Goal: Information Seeking & Learning: Learn about a topic

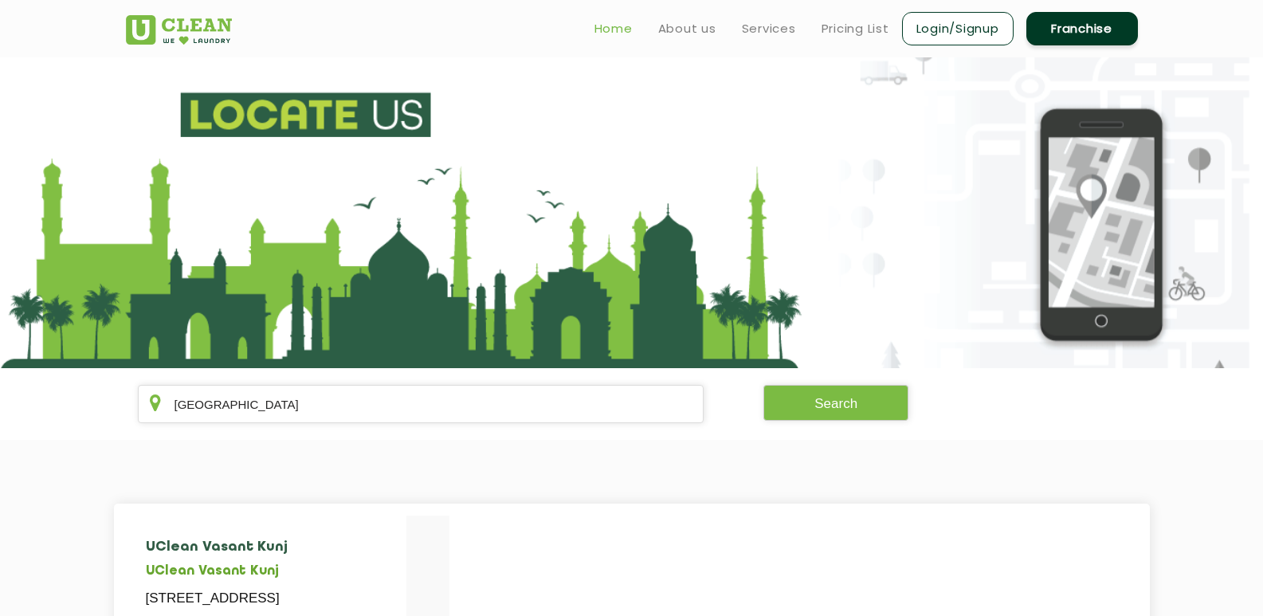
click at [619, 31] on link "Home" at bounding box center [614, 28] width 38 height 19
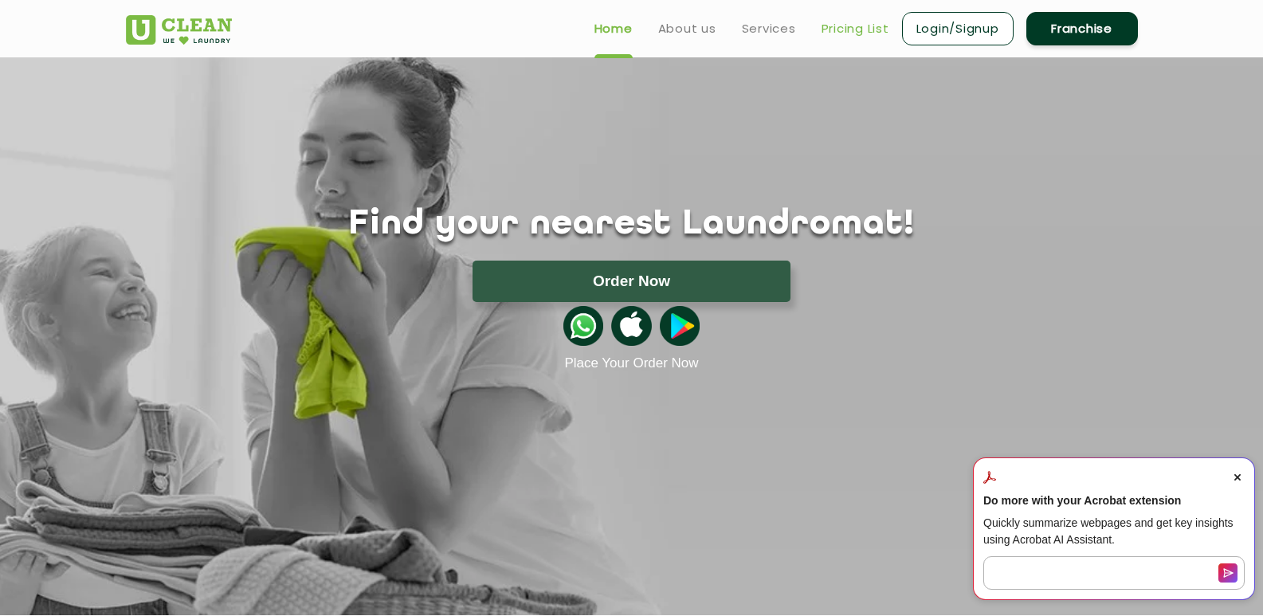
click at [863, 31] on link "Pricing List" at bounding box center [856, 28] width 68 height 19
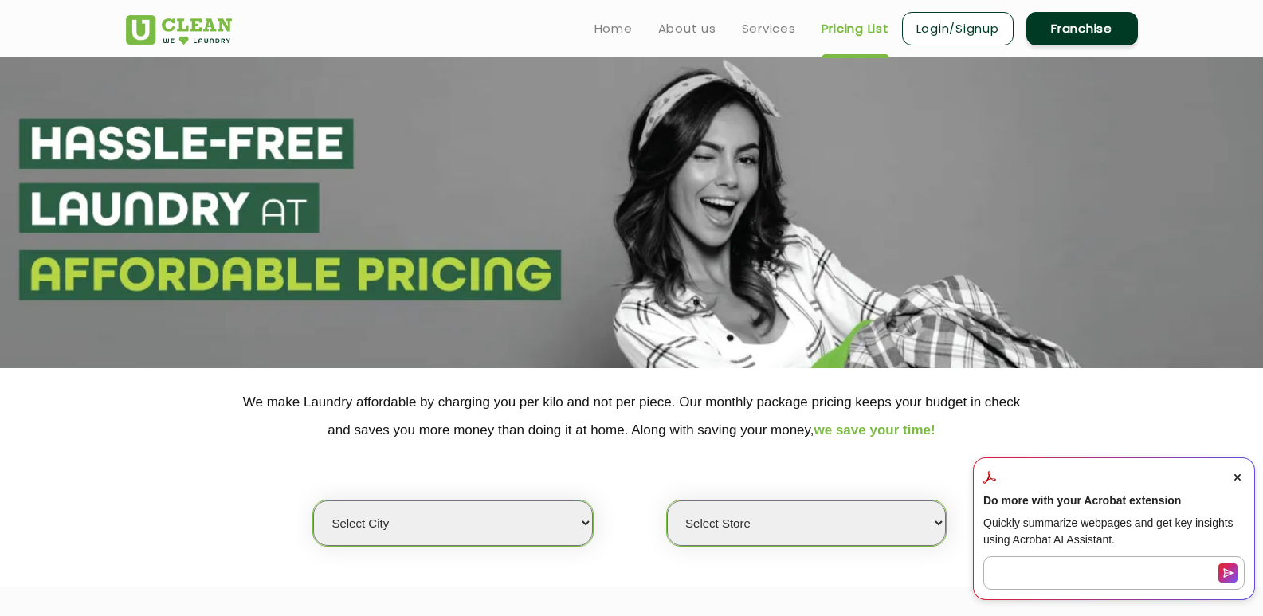
click at [517, 520] on select "Select city Aalo Agartala Agra Ahmedabad Akola Aligarh Alwar - UClean Select Am…" at bounding box center [452, 523] width 279 height 45
select select "15"
click at [313, 501] on select "Select city Aalo Agartala Agra Ahmedabad Akola Aligarh Alwar - UClean Select Am…" at bounding box center [452, 523] width 279 height 45
click at [383, 423] on p "We make Laundry affordable by charging you per kilo and not per piece. Our mont…" at bounding box center [632, 416] width 1012 height 56
click at [736, 516] on select "Select Store UClean Bareilly" at bounding box center [806, 523] width 279 height 45
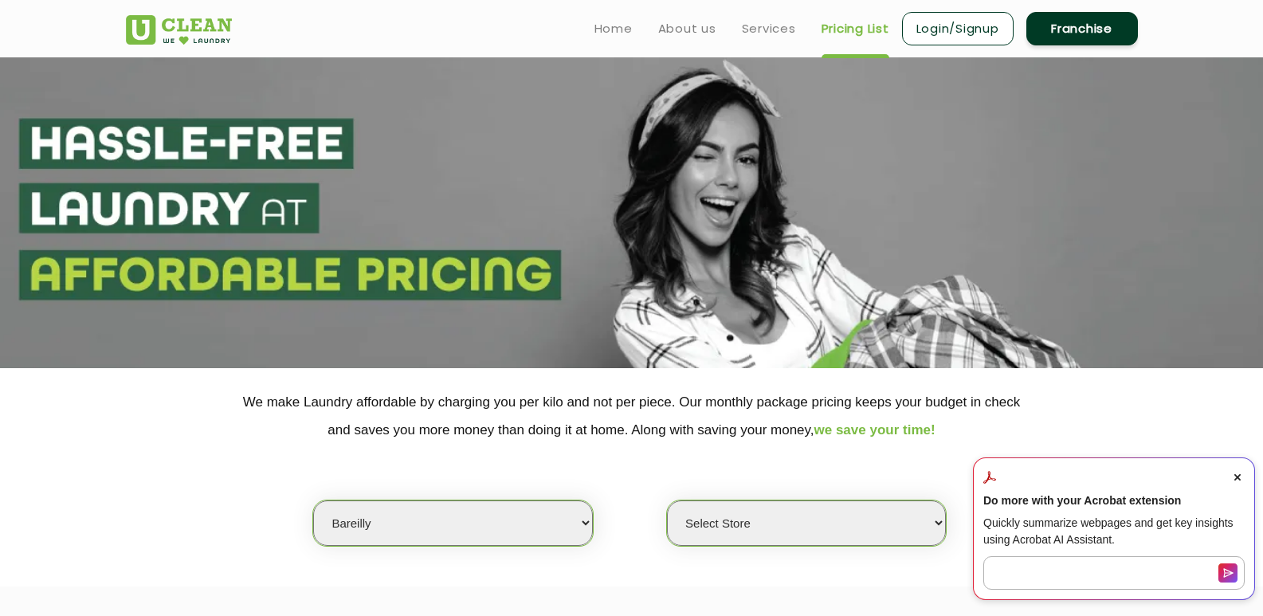
select select "32"
click at [667, 501] on select "Select Store UClean Bareilly" at bounding box center [806, 523] width 279 height 45
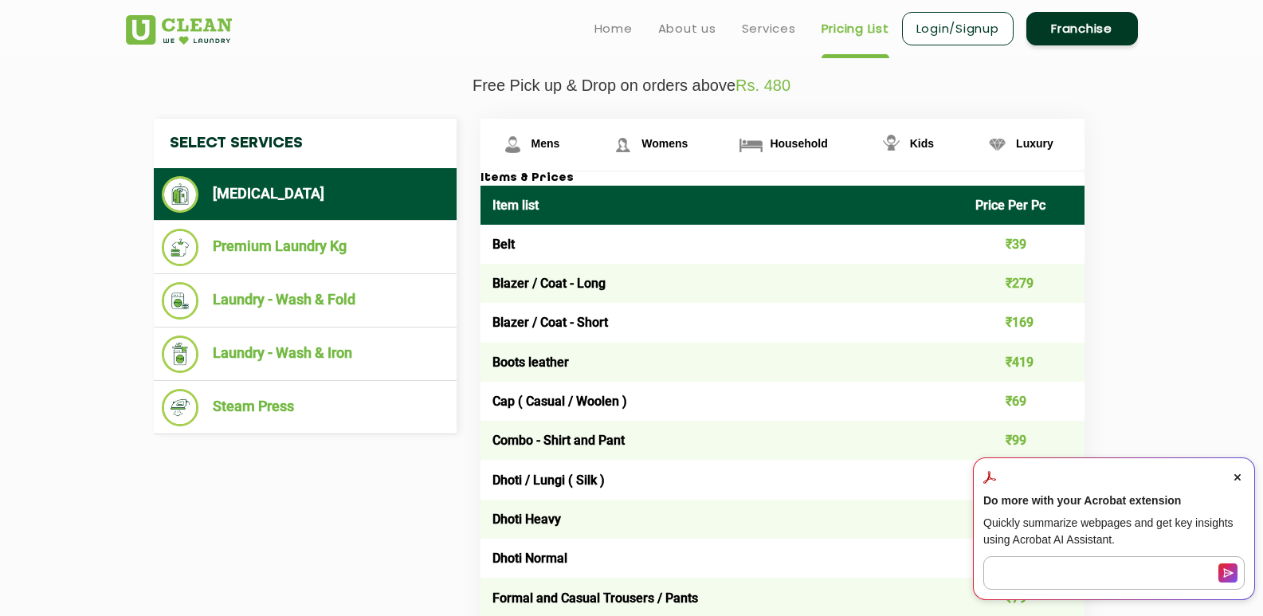
scroll to position [549, 0]
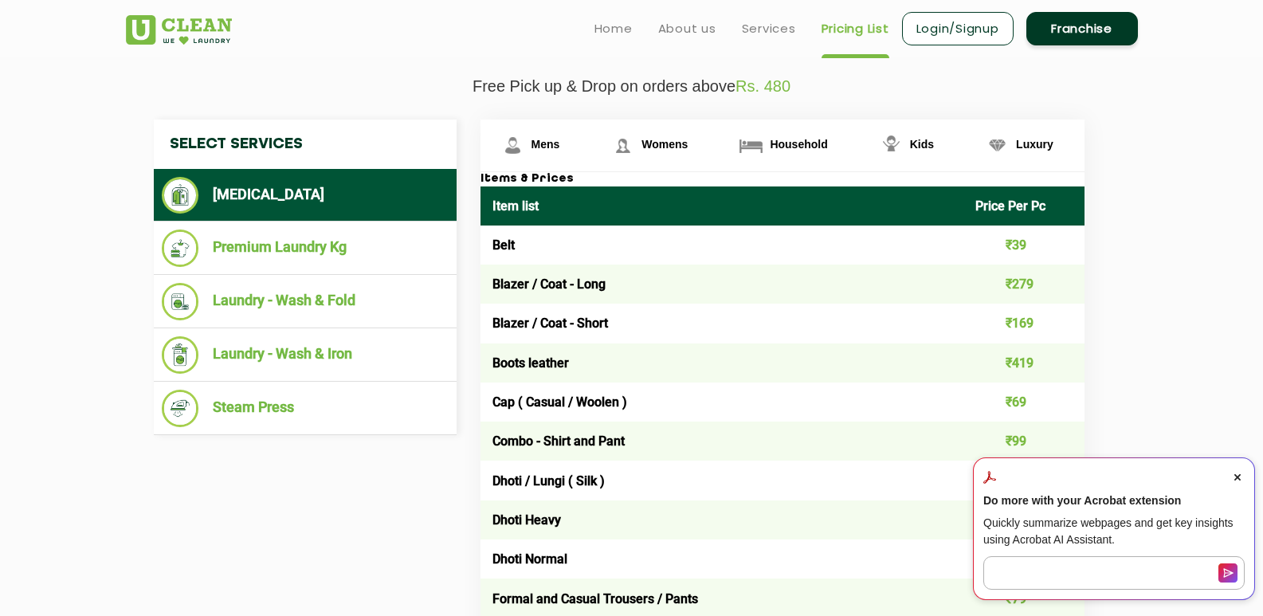
click at [1237, 475] on icon "Close Acrobat AI Assistant Dialog" at bounding box center [1238, 477] width 6 height 6
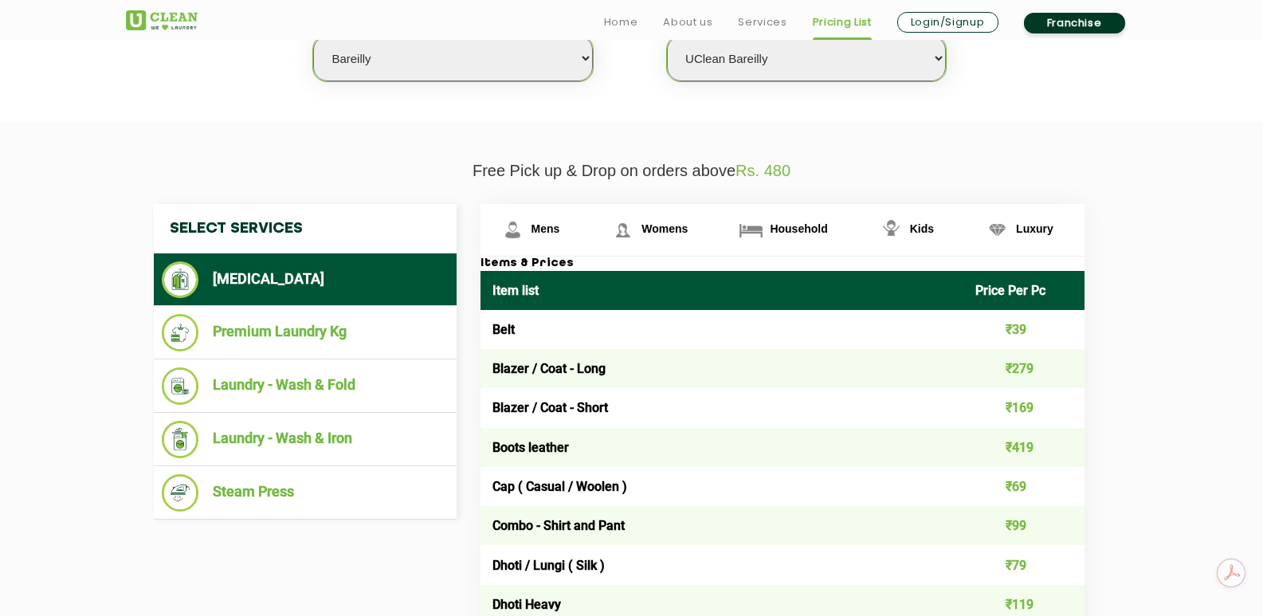
scroll to position [467, 0]
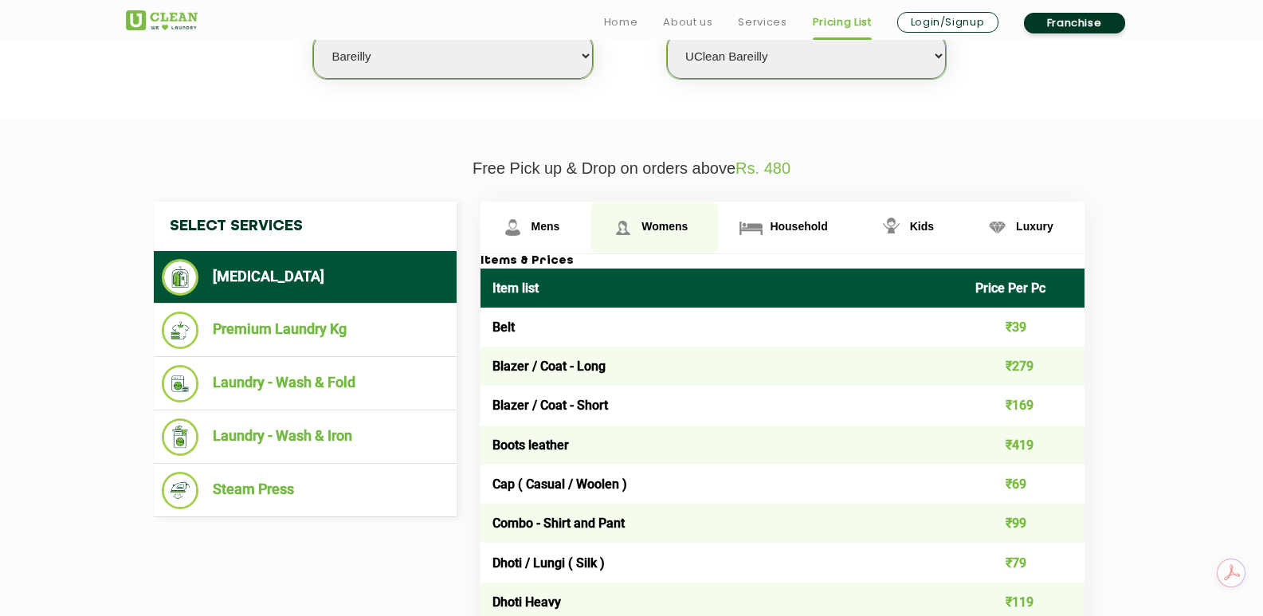
click at [658, 214] on link "Womens" at bounding box center [655, 228] width 128 height 52
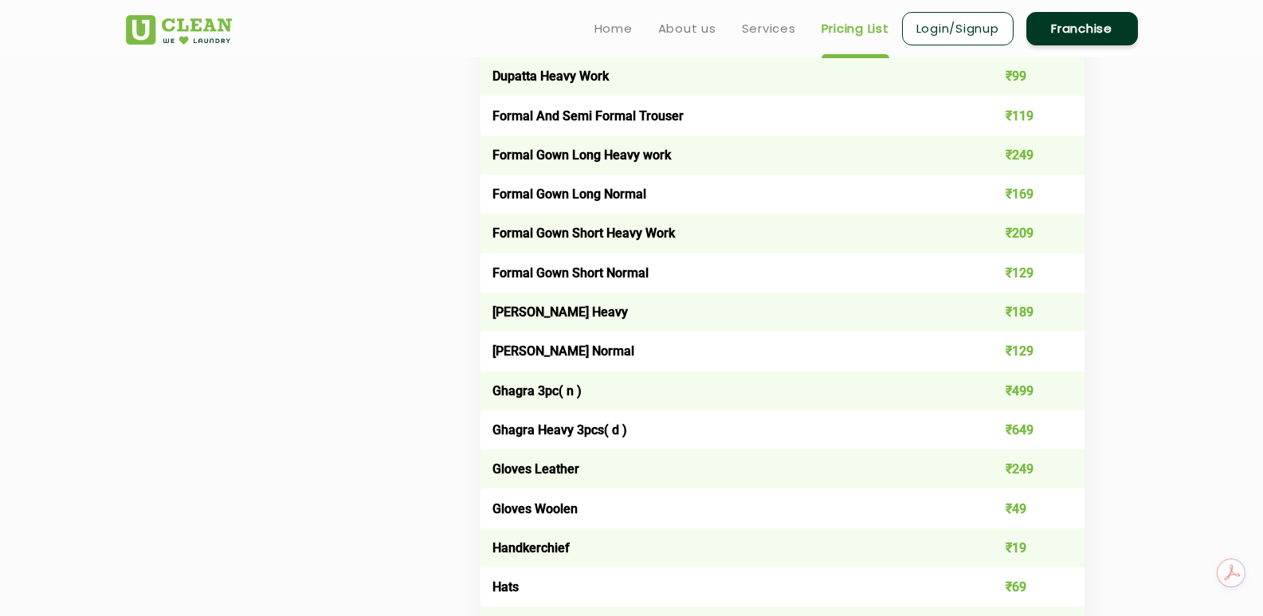
scroll to position [1750, 0]
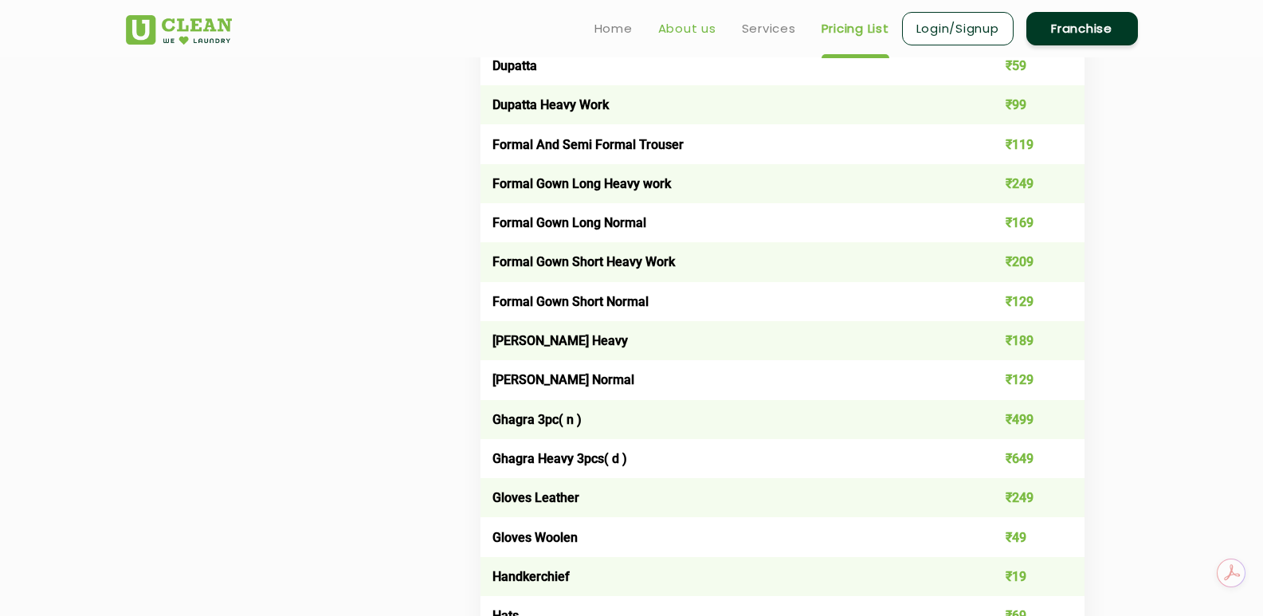
click at [675, 22] on link "About us" at bounding box center [687, 28] width 58 height 19
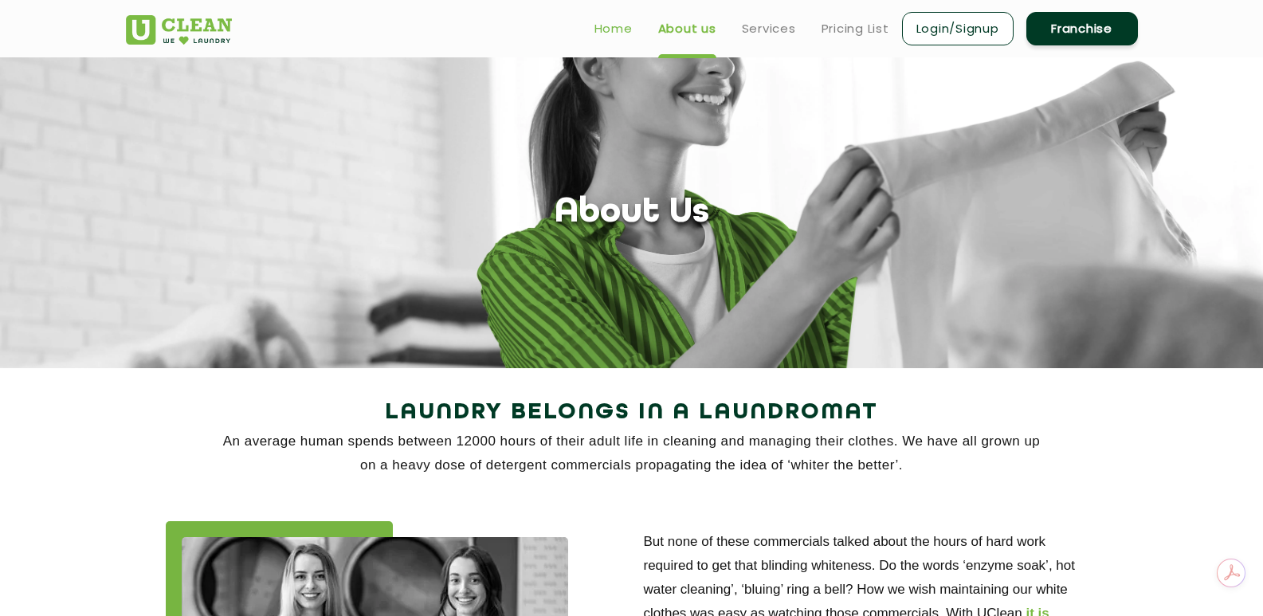
click at [624, 23] on link "Home" at bounding box center [614, 28] width 38 height 19
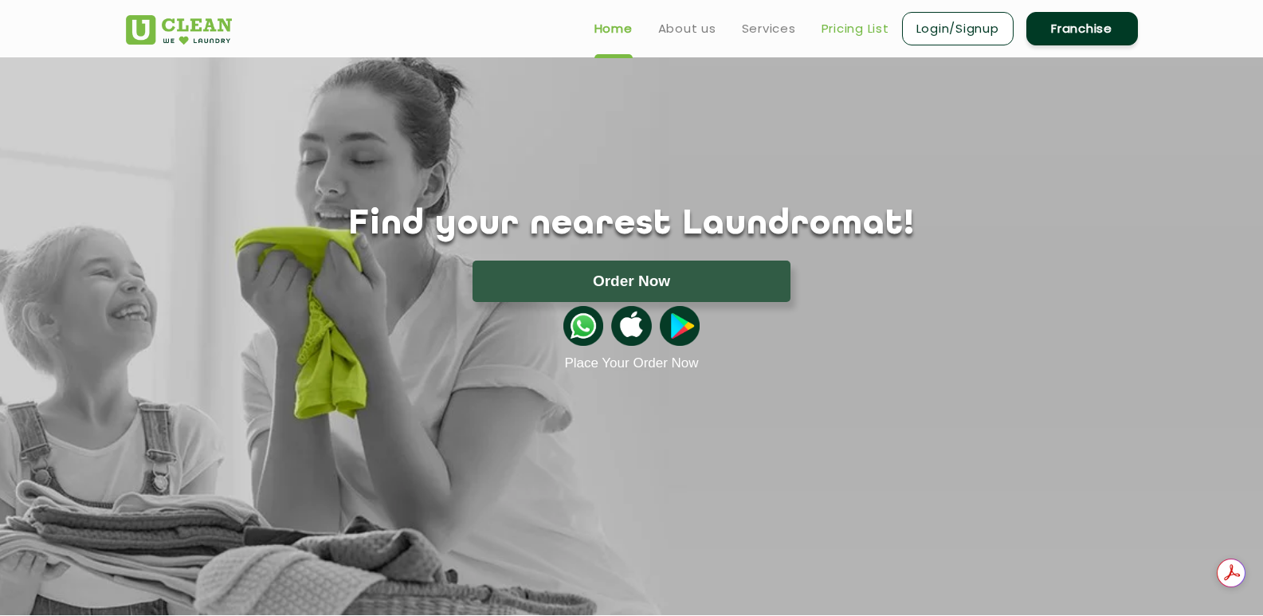
click at [857, 26] on link "Pricing List" at bounding box center [856, 28] width 68 height 19
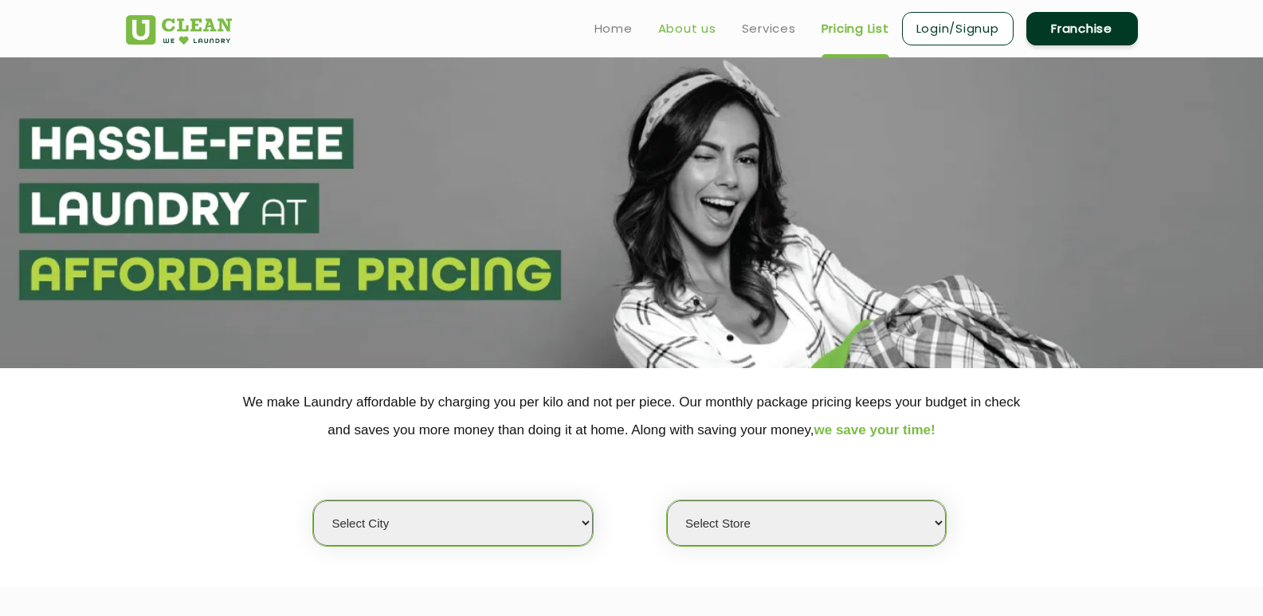
click at [702, 26] on link "About us" at bounding box center [687, 28] width 58 height 19
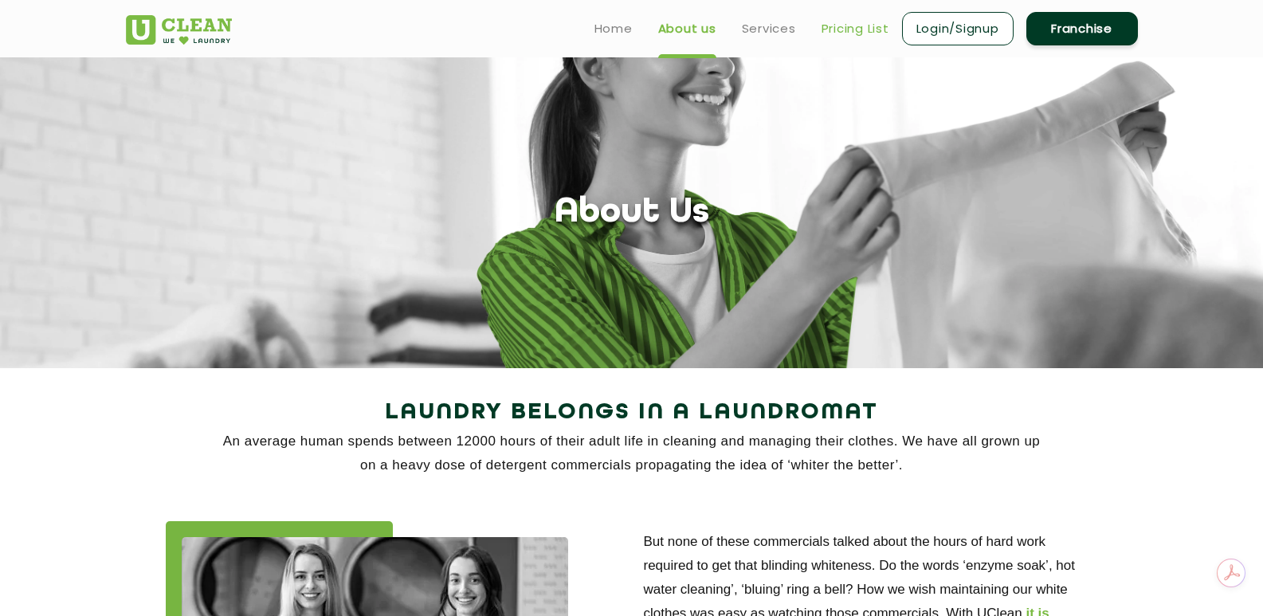
click at [840, 22] on link "Pricing List" at bounding box center [856, 28] width 68 height 19
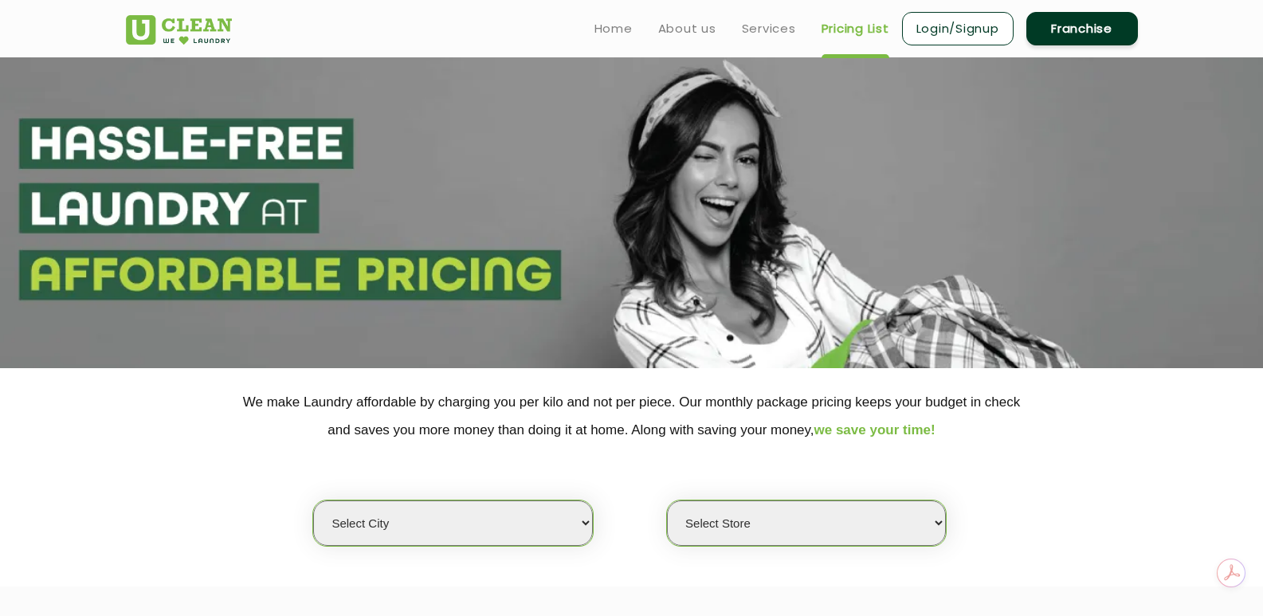
select select "0"
click at [760, 26] on link "Services" at bounding box center [769, 28] width 54 height 19
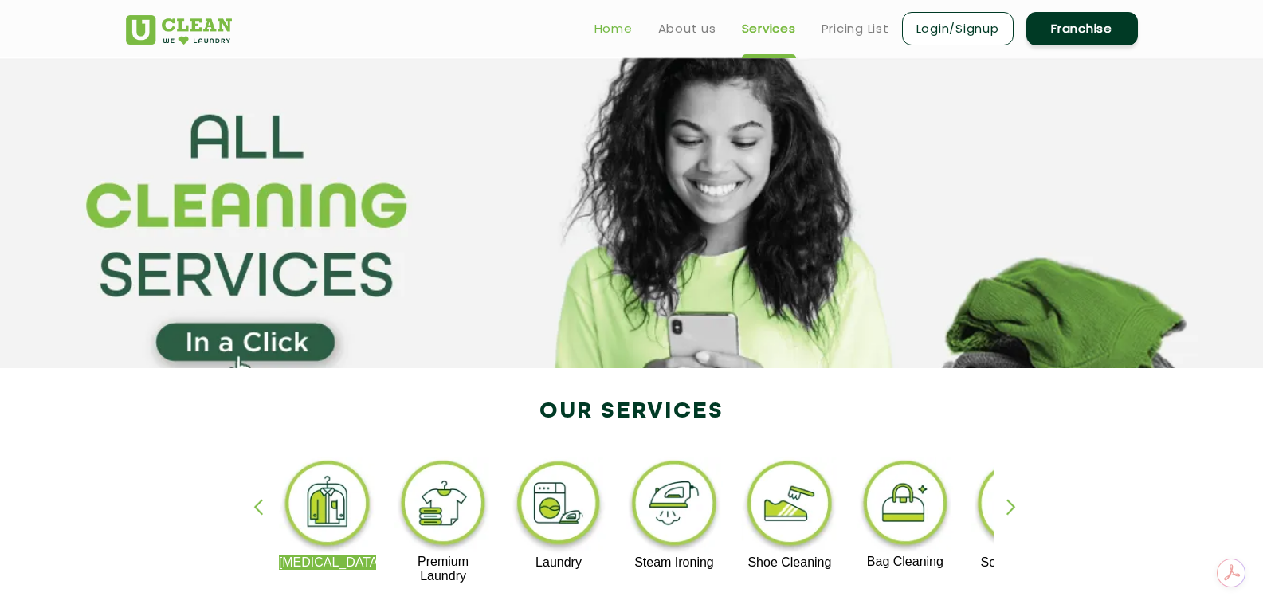
click at [619, 26] on link "Home" at bounding box center [614, 28] width 38 height 19
